Goal: Find specific page/section: Find specific page/section

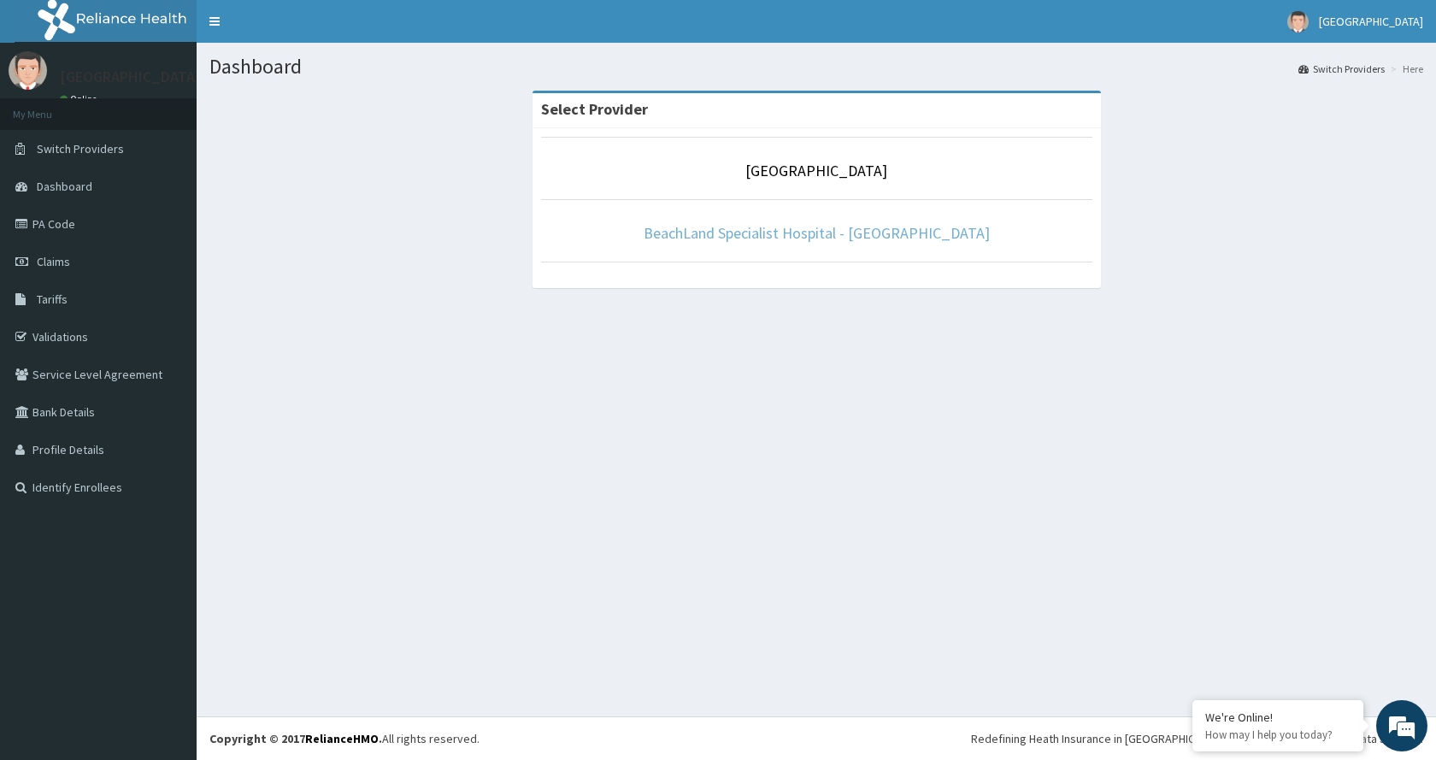
click at [906, 232] on link "BeachLand Specialist Hospital - [GEOGRAPHIC_DATA]" at bounding box center [817, 233] width 346 height 20
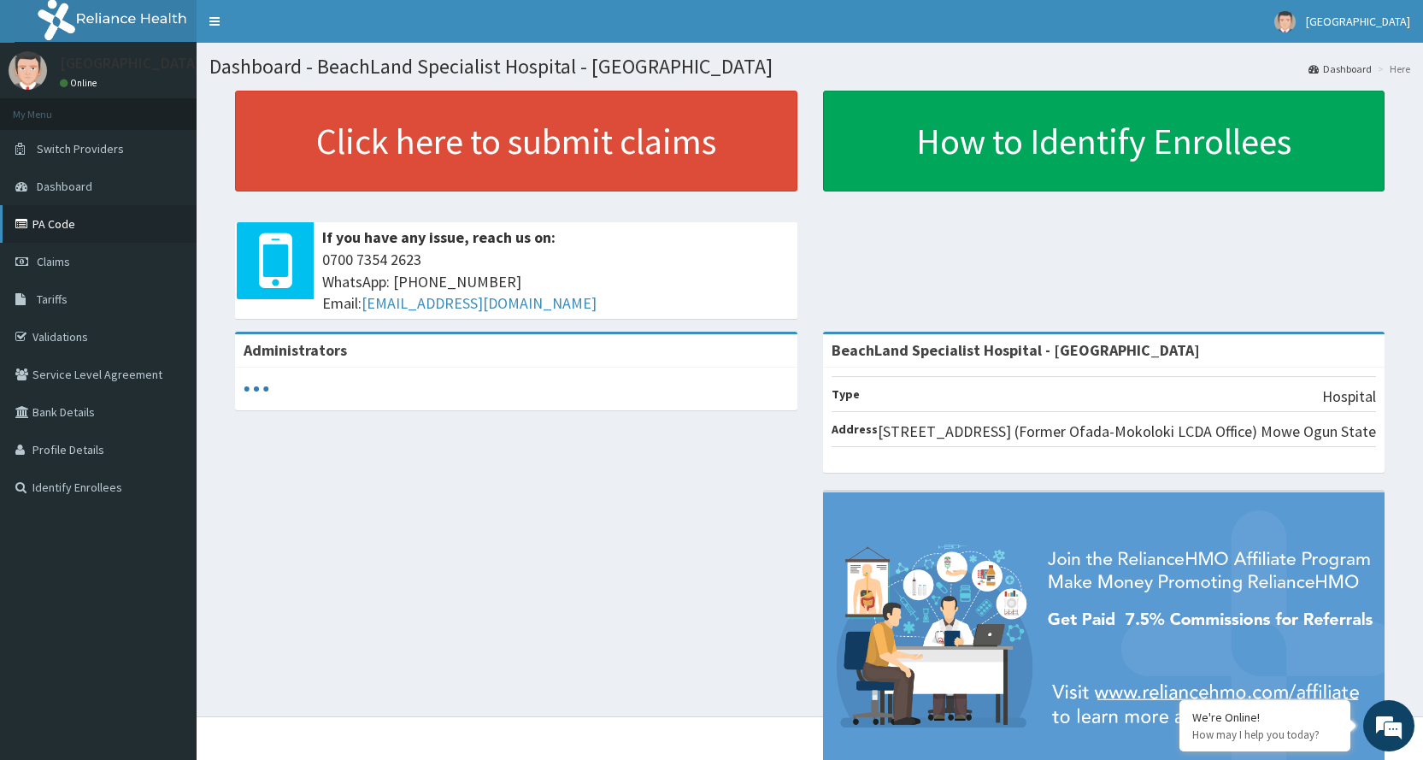
click at [45, 219] on link "PA Code" at bounding box center [98, 224] width 197 height 38
